Goal: Task Accomplishment & Management: Manage account settings

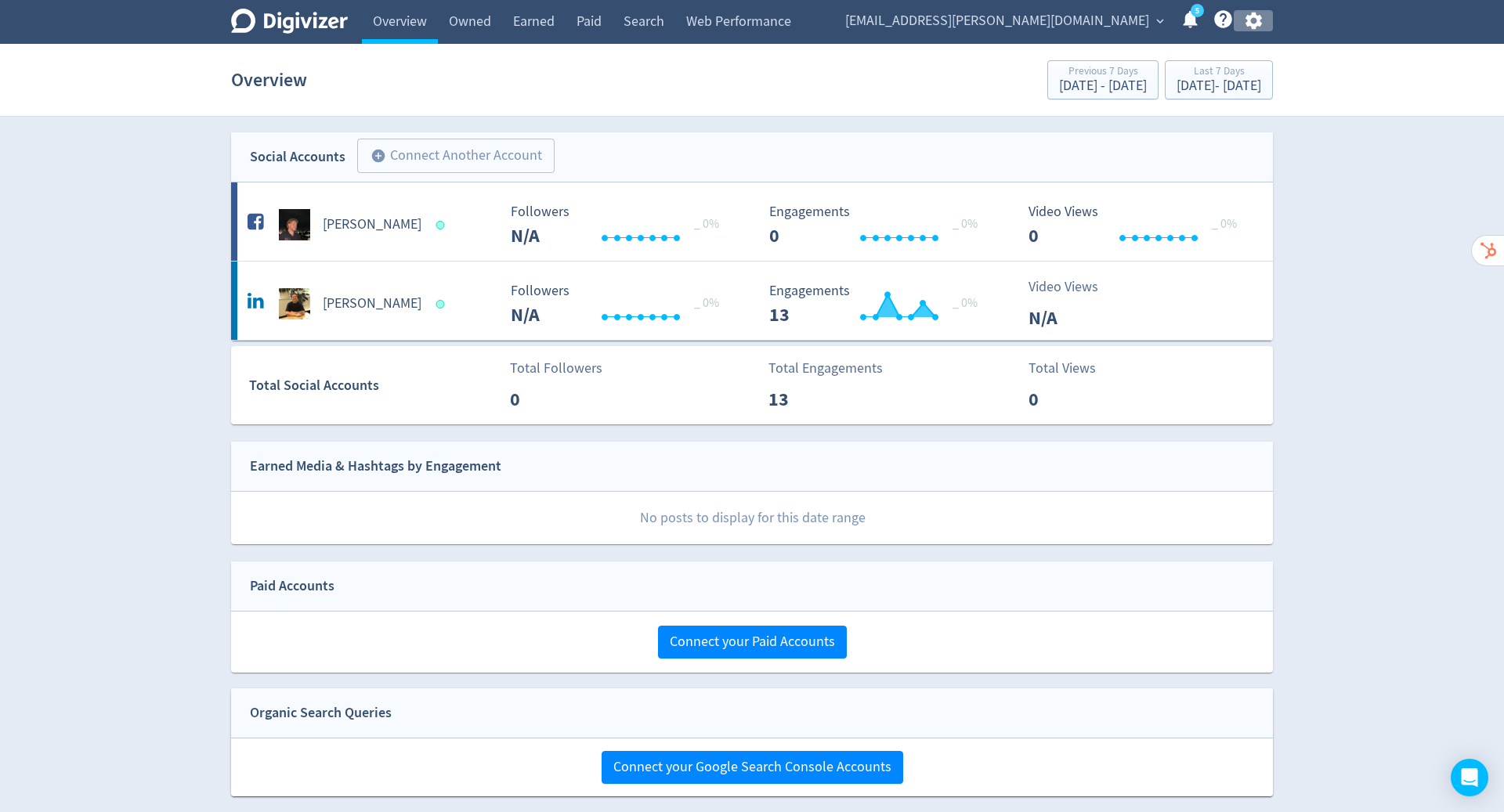
click at [1258, 11] on icon "button" at bounding box center [1253, 20] width 21 height 21
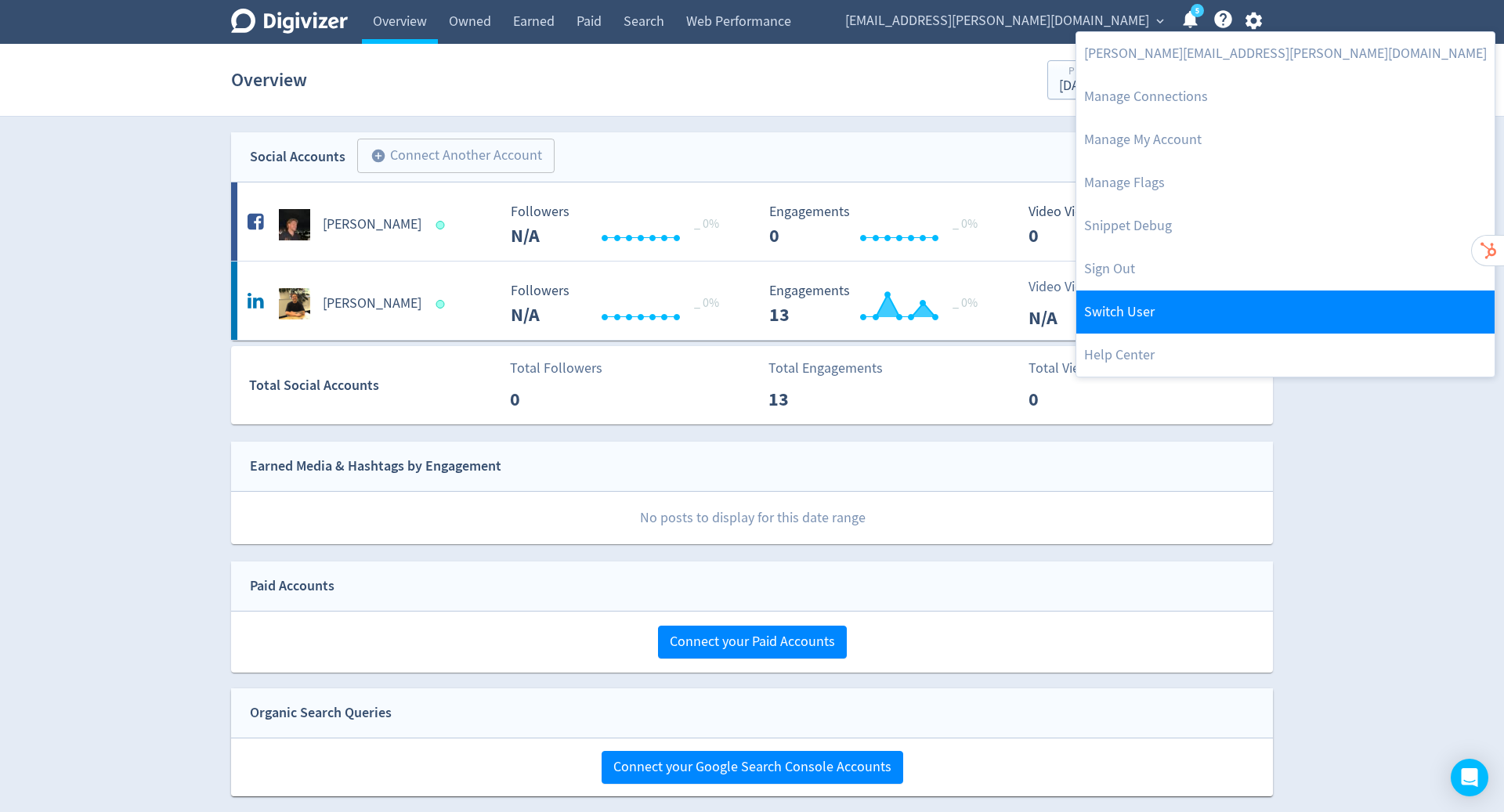
click at [1200, 314] on link "Switch User" at bounding box center [1285, 312] width 418 height 43
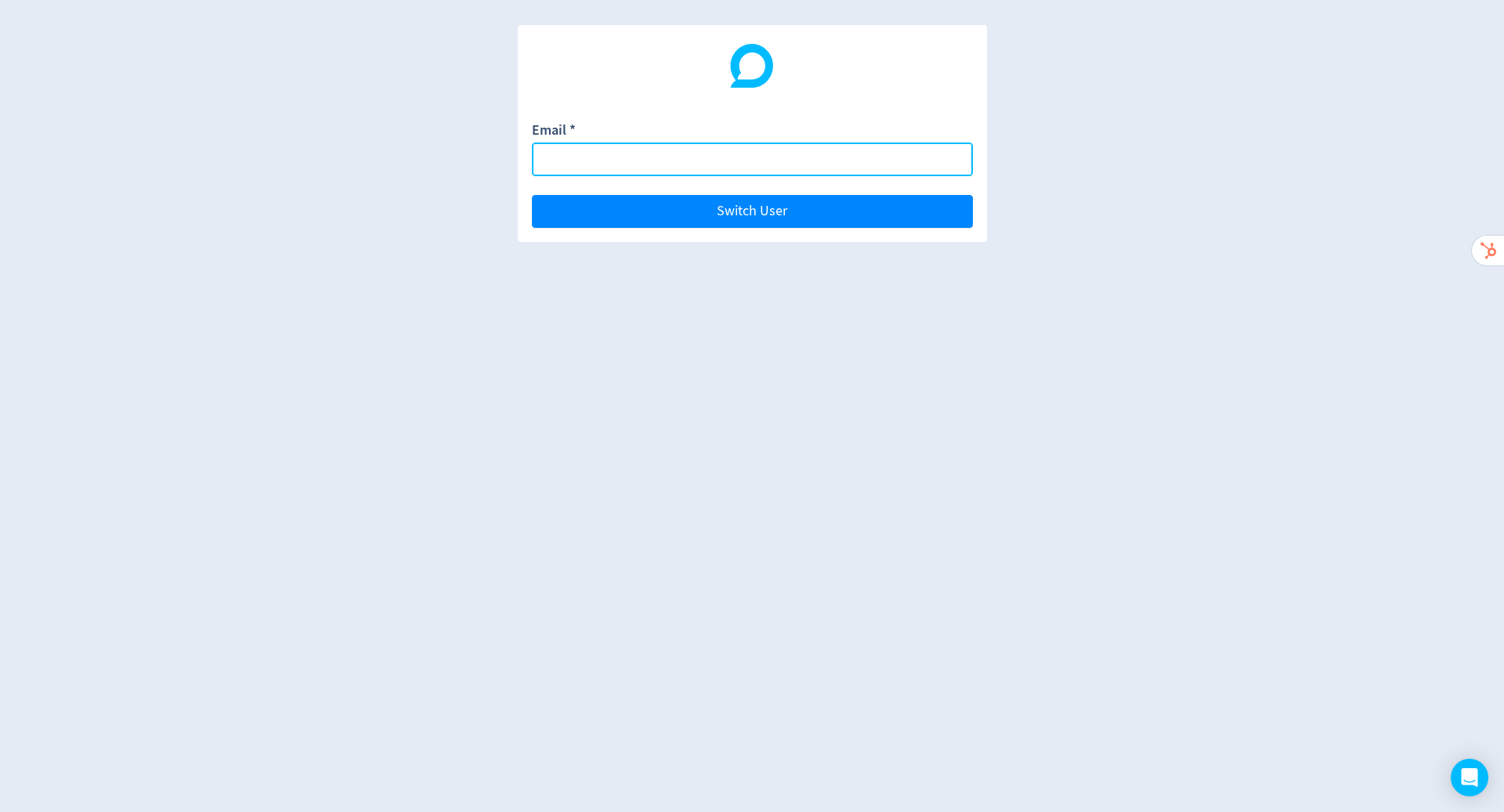
click at [766, 149] on input "Email *" at bounding box center [752, 159] width 441 height 33
paste input "[PERSON_NAME][EMAIL_ADDRESS][DOMAIN_NAME]"
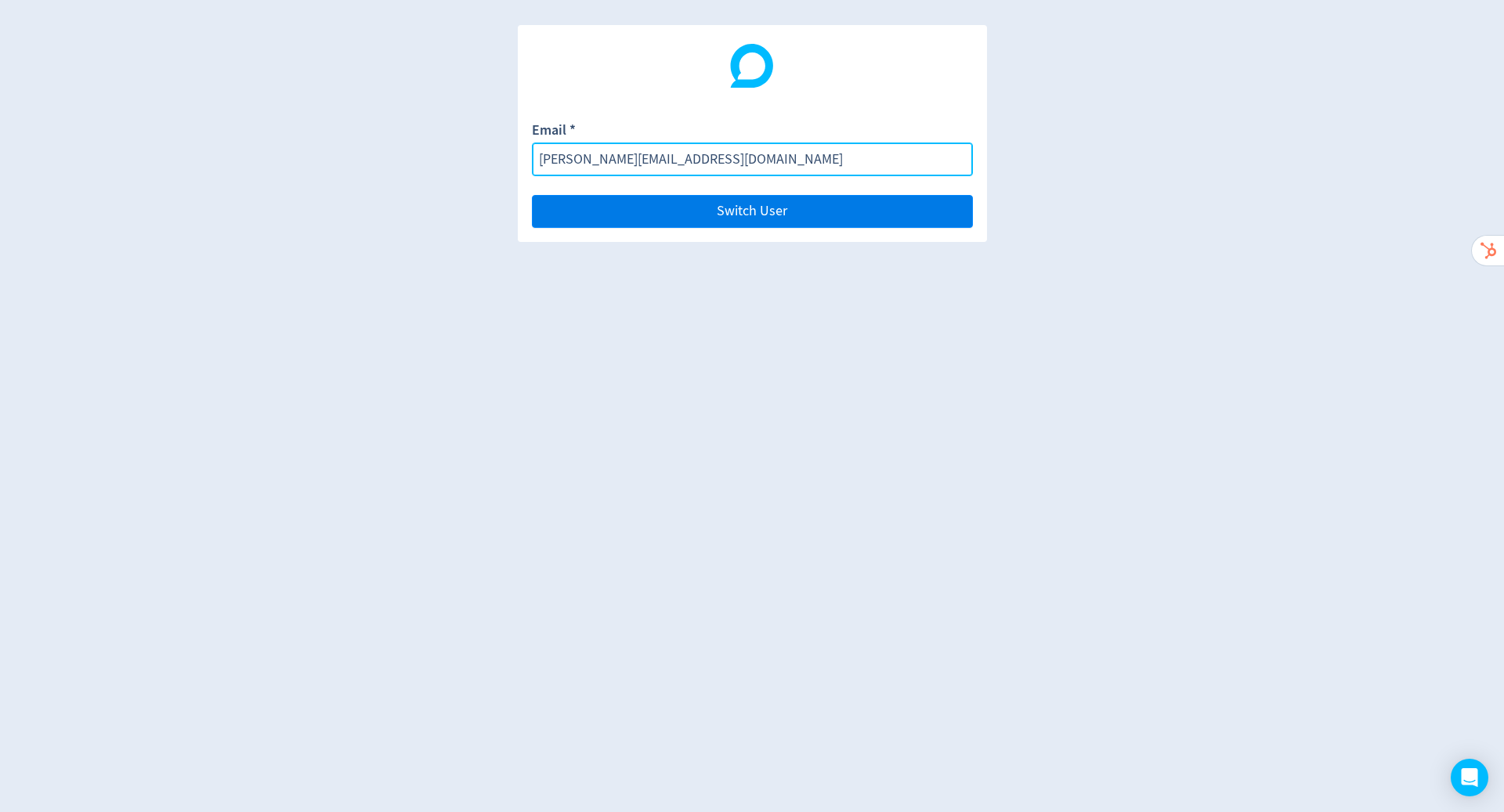
type input "[PERSON_NAME][EMAIL_ADDRESS][DOMAIN_NAME]"
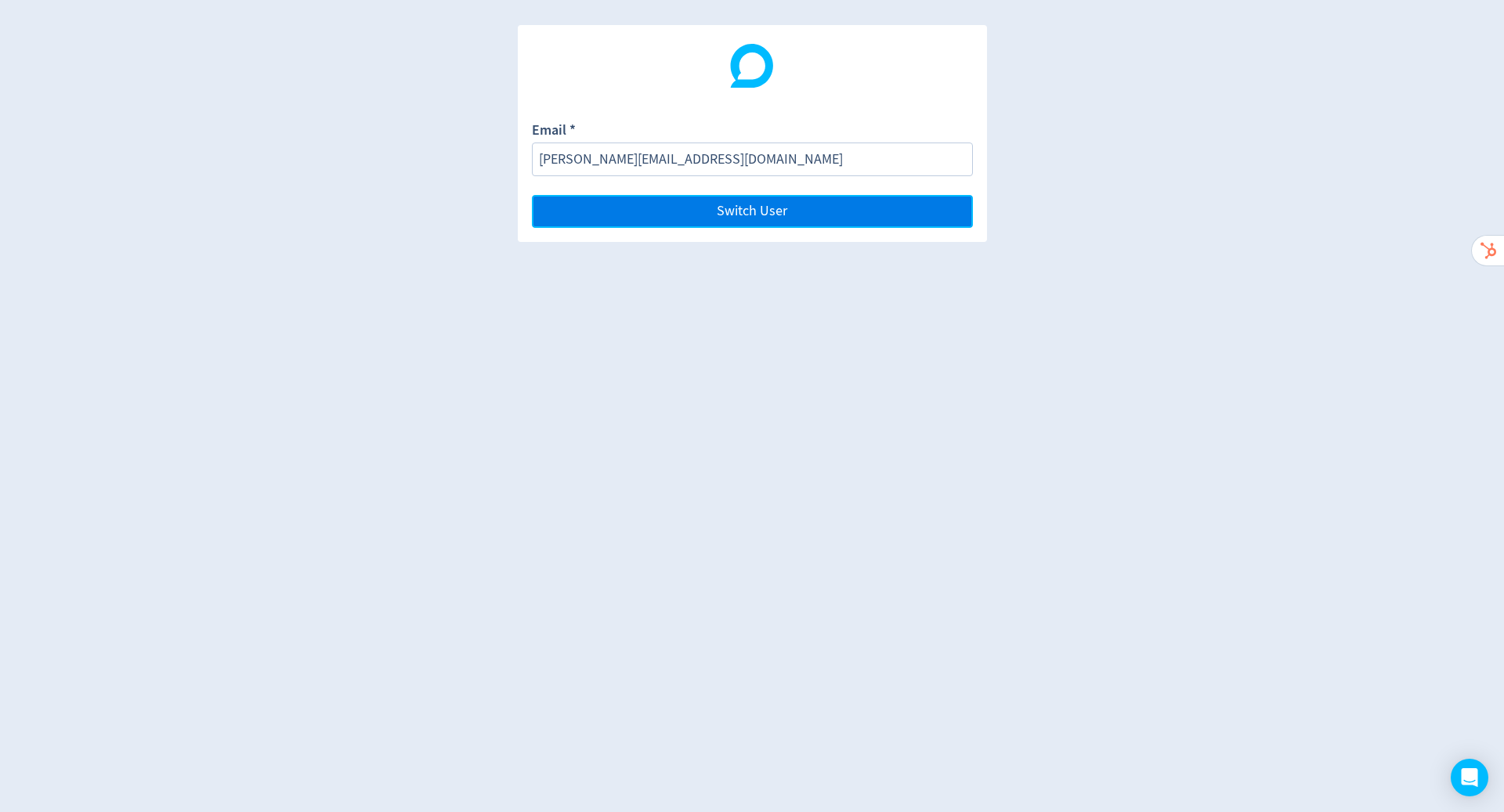
click at [821, 203] on button "Switch User" at bounding box center [752, 211] width 441 height 33
